Goal: Find contact information

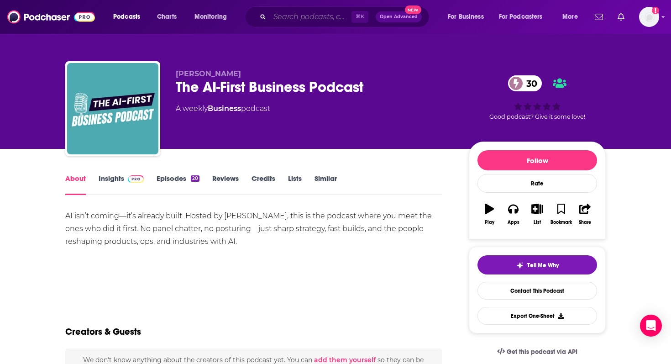
click at [306, 21] on input "Search podcasts, credits, & more..." at bounding box center [311, 17] width 82 height 15
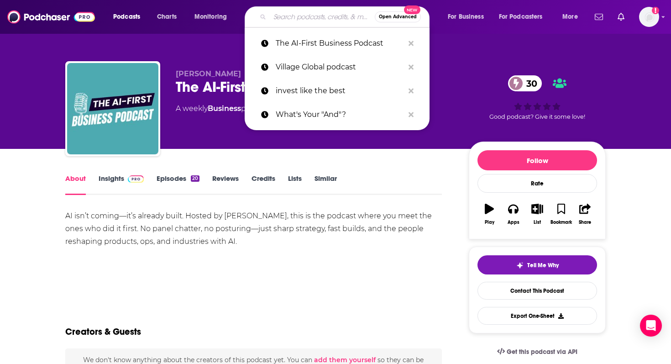
paste input "How I Raised It Podcast"
type input "How I Raised It Podcast"
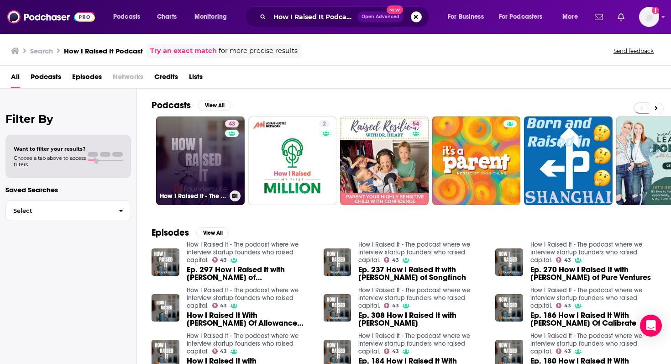
click at [210, 160] on link "43 How I Raised It - The podcast where we interview startup founders who raised…" at bounding box center [200, 160] width 89 height 89
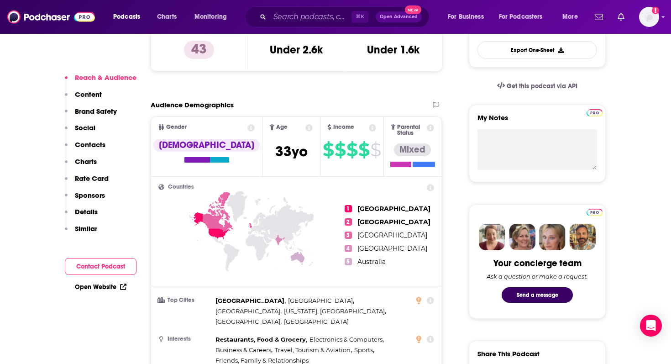
scroll to position [241, 0]
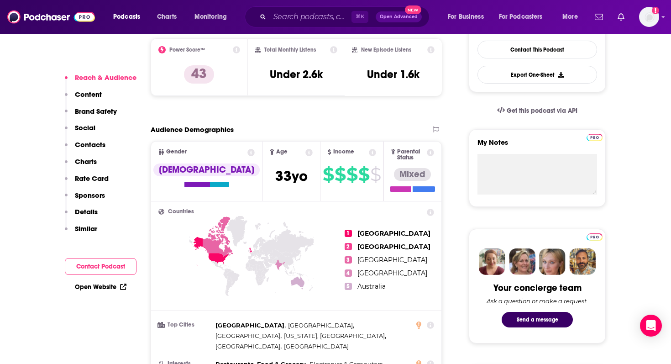
click at [99, 142] on p "Contacts" at bounding box center [90, 144] width 31 height 9
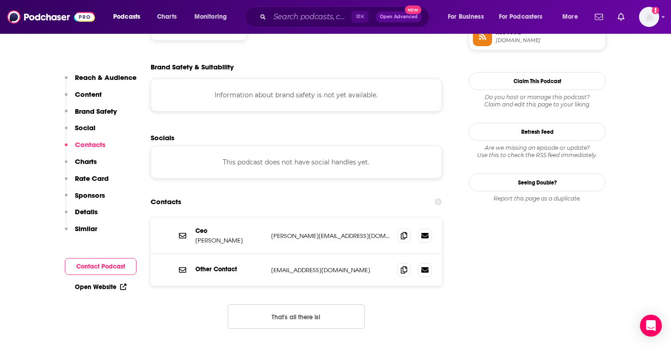
scroll to position [810, 0]
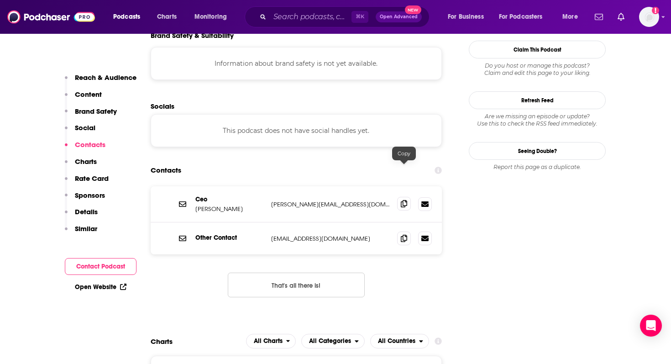
click at [406, 197] on span at bounding box center [404, 204] width 14 height 14
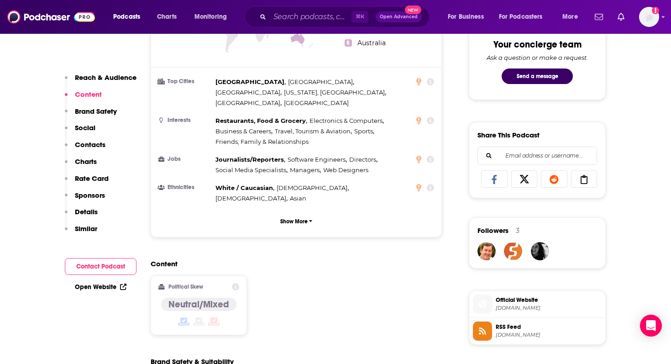
scroll to position [0, 0]
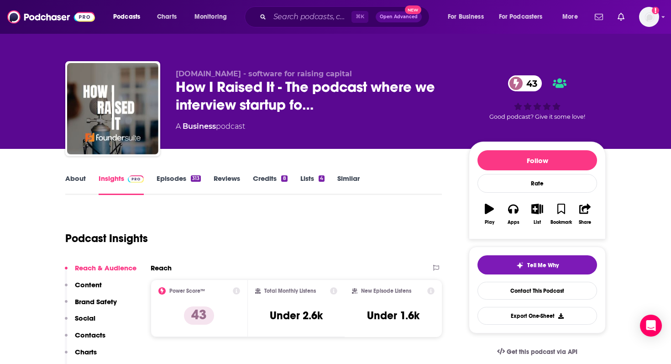
click at [81, 176] on link "About" at bounding box center [75, 184] width 21 height 21
